Goal: Transaction & Acquisition: Purchase product/service

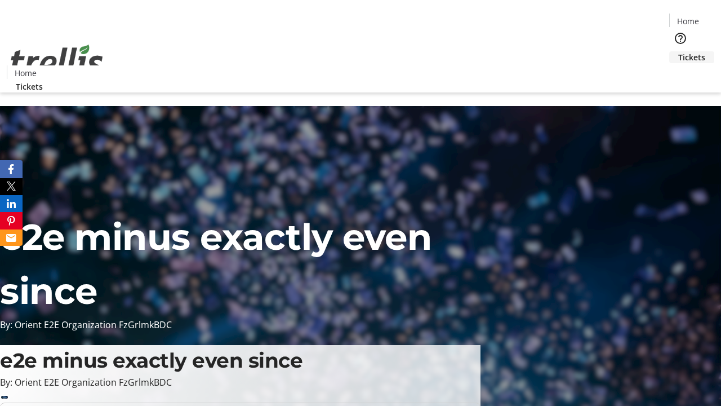
click at [678, 51] on span "Tickets" at bounding box center [691, 57] width 27 height 12
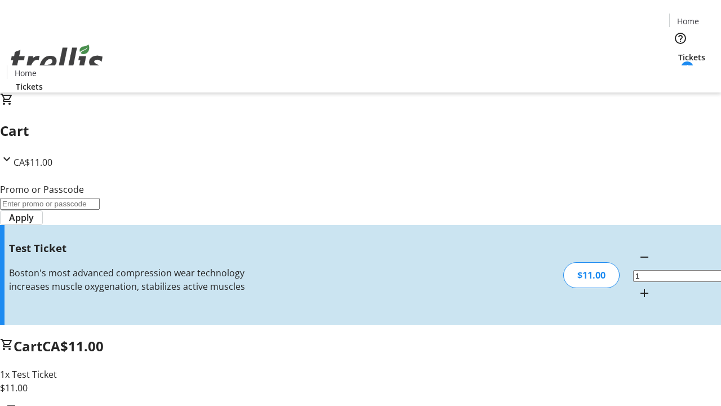
type input "UNLOCK"
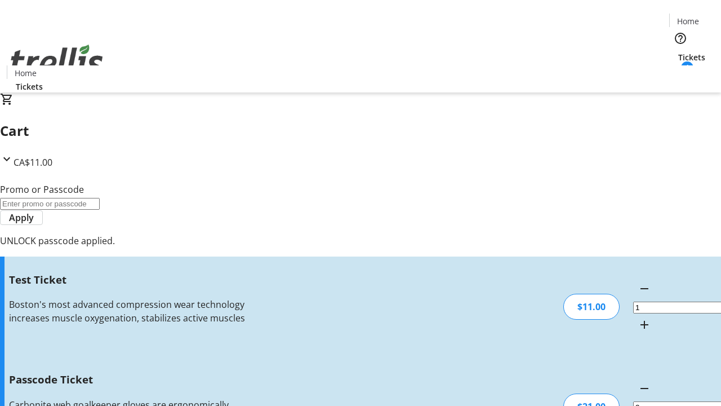
type input "5"
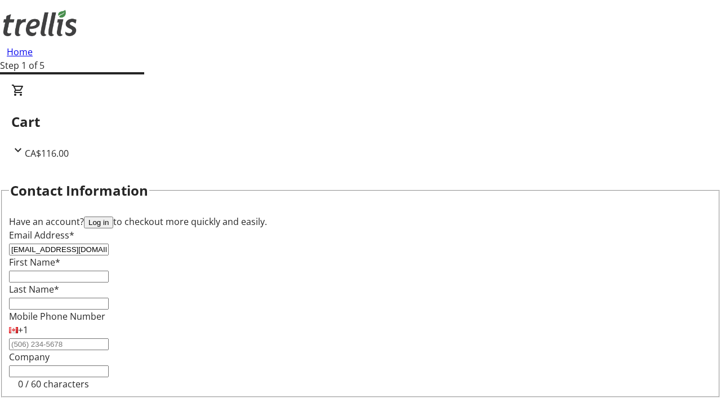
type input "[EMAIL_ADDRESS][DOMAIN_NAME]"
type input "Crystal"
type input "[PERSON_NAME]"
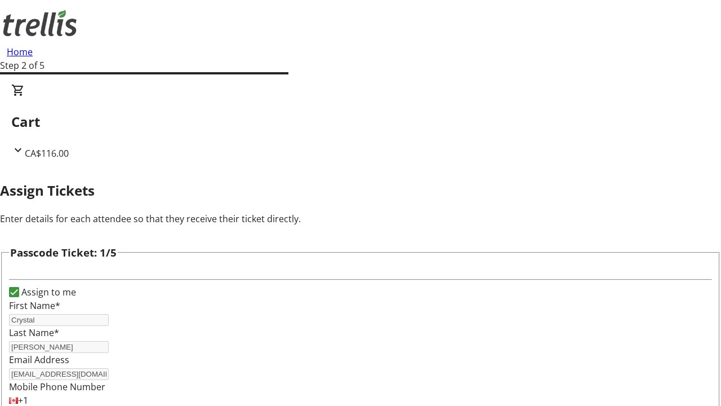
type input "[PERSON_NAME]"
type input "Wisoky"
type input "[PERSON_NAME]"
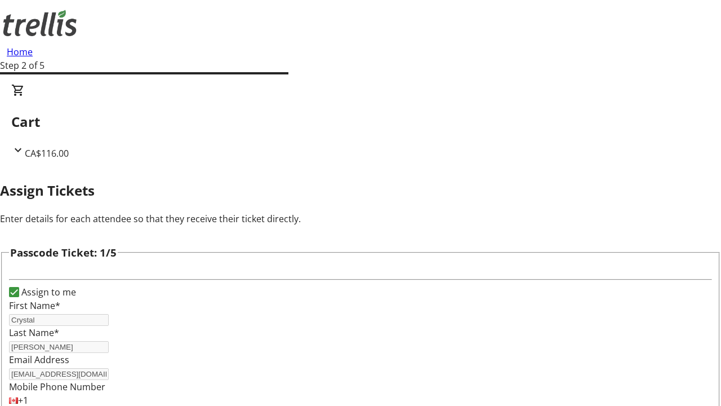
type input "[PERSON_NAME]"
checkbox input "true"
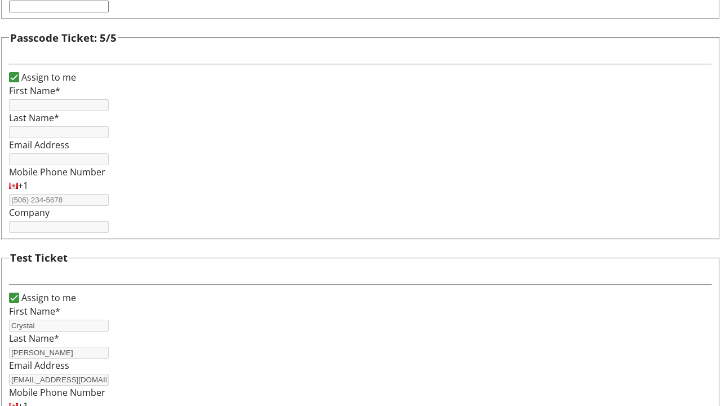
type input "Crystal"
type input "[PERSON_NAME]"
type input "[EMAIL_ADDRESS][DOMAIN_NAME]"
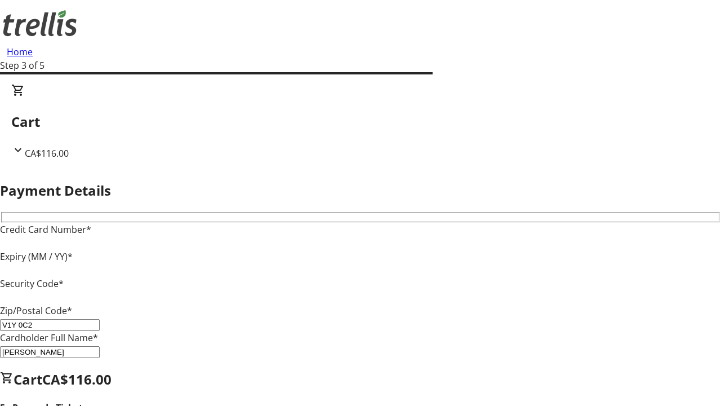
type input "V1Y 0C2"
